Goal: Task Accomplishment & Management: Use online tool/utility

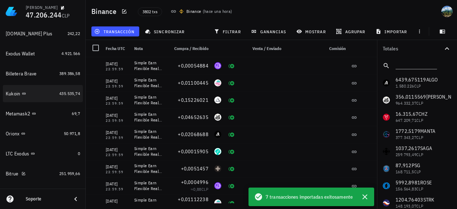
scroll to position [377, 0]
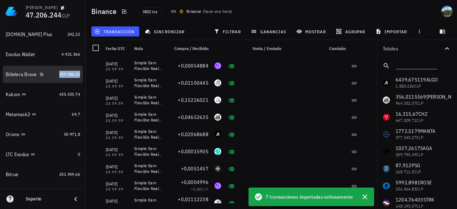
click at [66, 75] on span "389.386,58" at bounding box center [69, 73] width 21 height 5
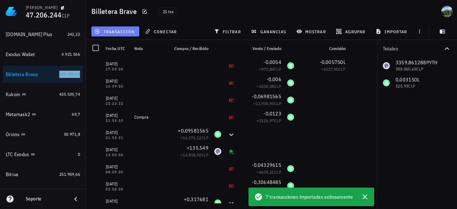
click at [125, 32] on span "transacción" at bounding box center [115, 32] width 39 height 6
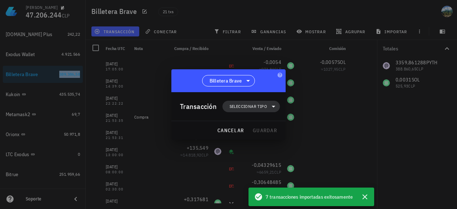
click at [261, 106] on span "Seleccionar tipo" at bounding box center [248, 106] width 37 height 7
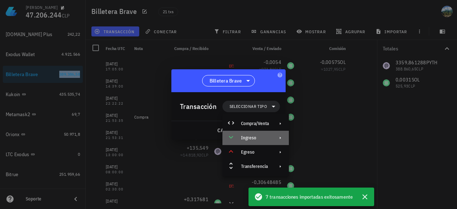
click at [258, 139] on div "Ingreso" at bounding box center [255, 138] width 28 height 6
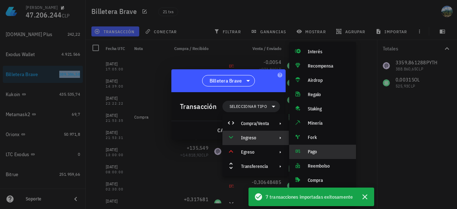
click at [317, 150] on div "Pago" at bounding box center [329, 152] width 42 height 6
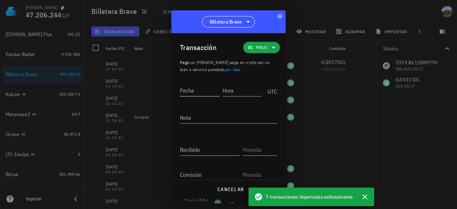
click at [198, 91] on input "Fecha" at bounding box center [200, 90] width 40 height 11
click at [189, 90] on div "Fecha" at bounding box center [200, 90] width 40 height 11
type input "[DATE]"
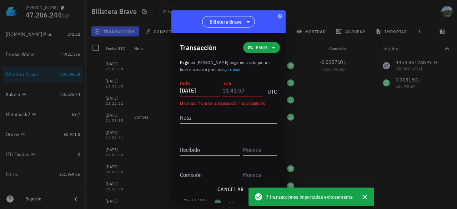
click at [224, 87] on div "Hora" at bounding box center [242, 90] width 40 height 11
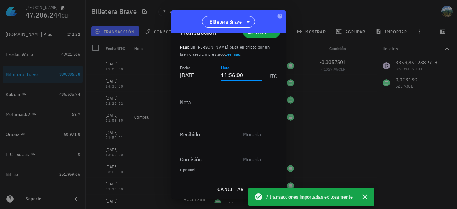
scroll to position [16, 0]
type input "11:56:00"
click at [198, 131] on input "Recibido" at bounding box center [210, 133] width 60 height 11
paste input "0,02"
type input "0,02"
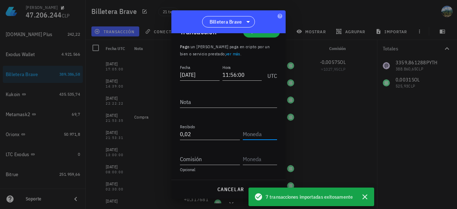
click at [259, 135] on input "text" at bounding box center [259, 133] width 33 height 11
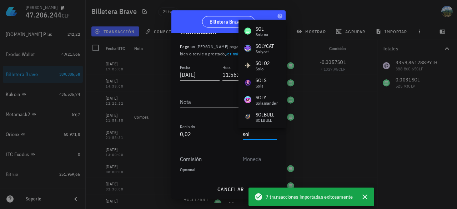
click at [216, 134] on input "0,02" at bounding box center [210, 133] width 60 height 11
type input "SOL"
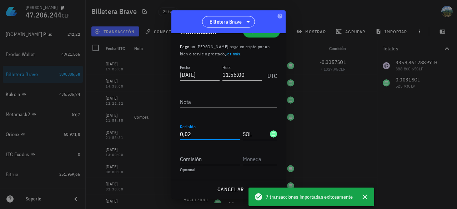
scroll to position [30, 0]
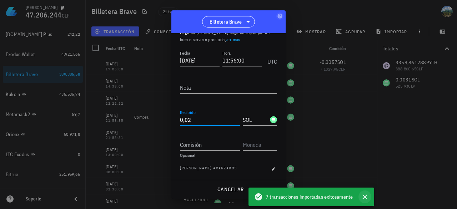
click at [366, 196] on icon "button" at bounding box center [364, 196] width 5 height 5
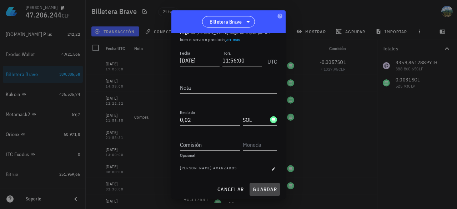
click at [265, 189] on span "guardar" at bounding box center [264, 189] width 25 height 6
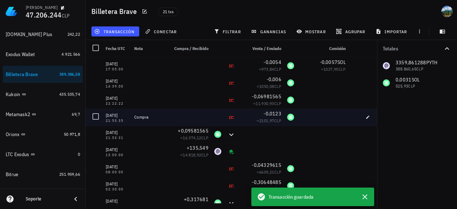
scroll to position [0, 0]
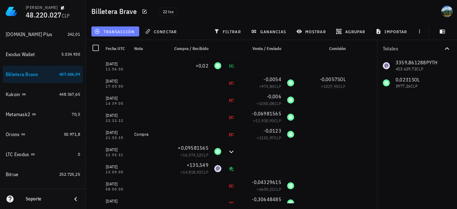
click at [121, 35] on button "transacción" at bounding box center [115, 31] width 48 height 10
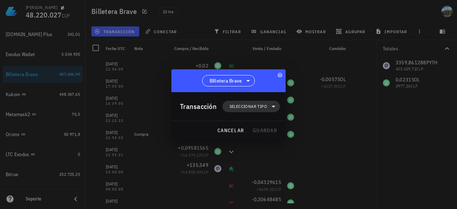
click at [246, 104] on span "Seleccionar tipo" at bounding box center [248, 106] width 37 height 7
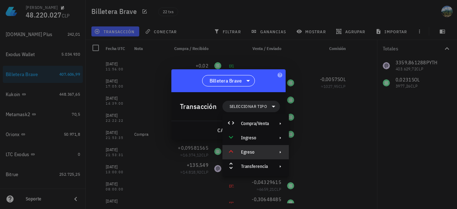
click at [255, 157] on div "Egreso" at bounding box center [255, 152] width 66 height 14
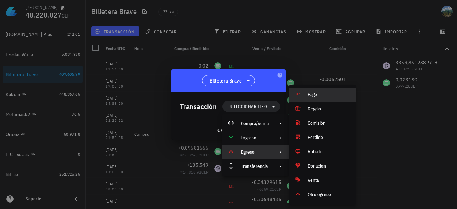
click at [319, 95] on div "Pago" at bounding box center [329, 95] width 42 height 6
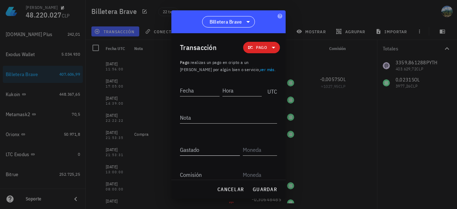
click at [200, 152] on input "Gastado" at bounding box center [210, 149] width 60 height 11
paste input "0,0039"
type input "0,0039"
click at [250, 152] on input "text" at bounding box center [259, 149] width 33 height 11
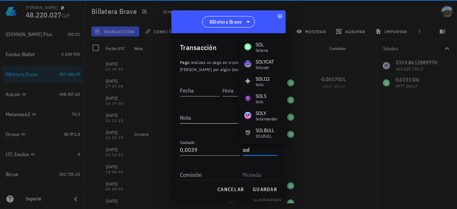
click at [189, 119] on textarea "Nota" at bounding box center [228, 117] width 97 height 11
type input "SOL"
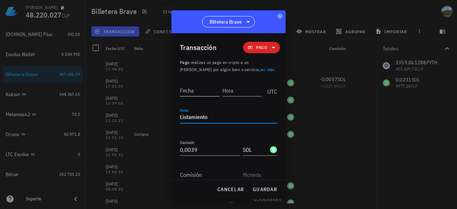
type textarea "Listamiento"
click at [194, 87] on input "Fecha" at bounding box center [200, 90] width 40 height 11
type input "[DATE]"
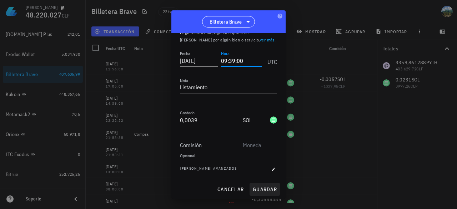
scroll to position [30, 0]
type input "09:39:00"
click at [266, 189] on span "guardar" at bounding box center [264, 189] width 25 height 6
